Goal: Register for event/course

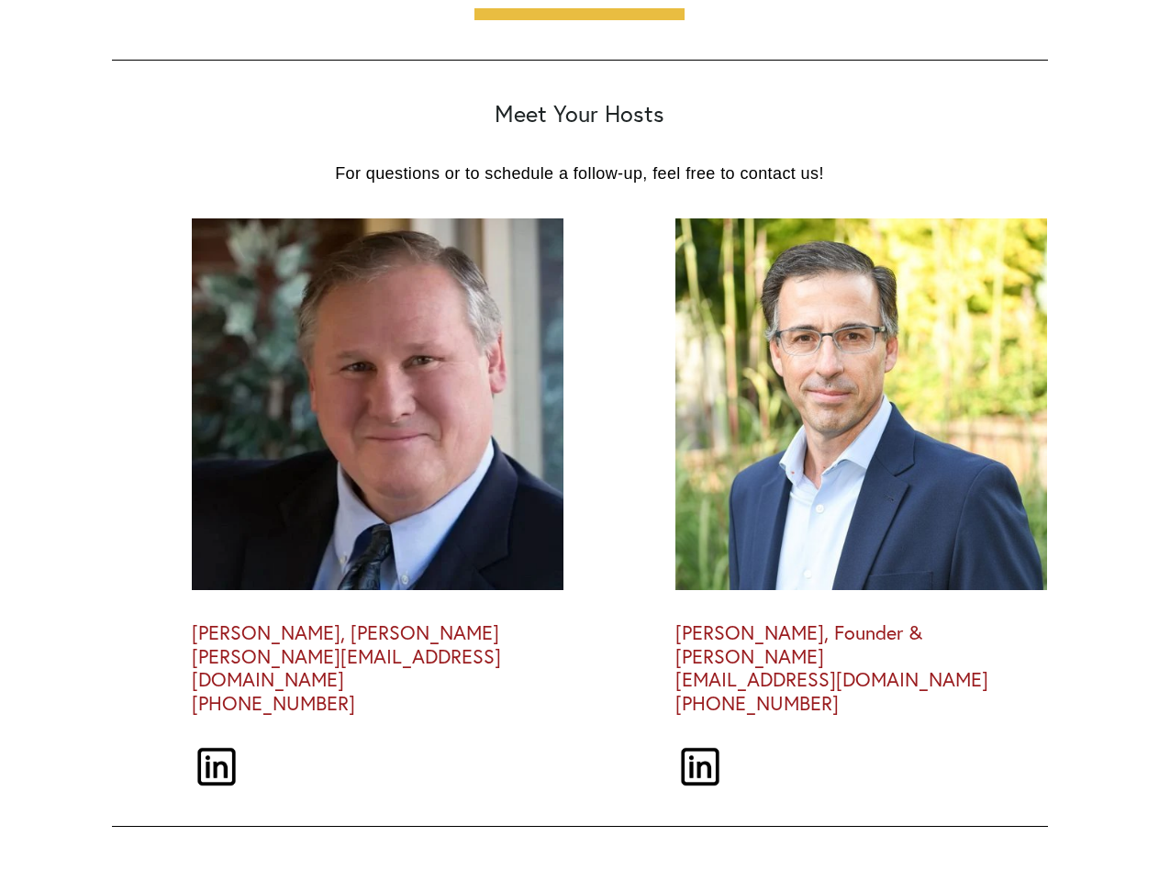
scroll to position [5077, 0]
